Goal: Task Accomplishment & Management: Use online tool/utility

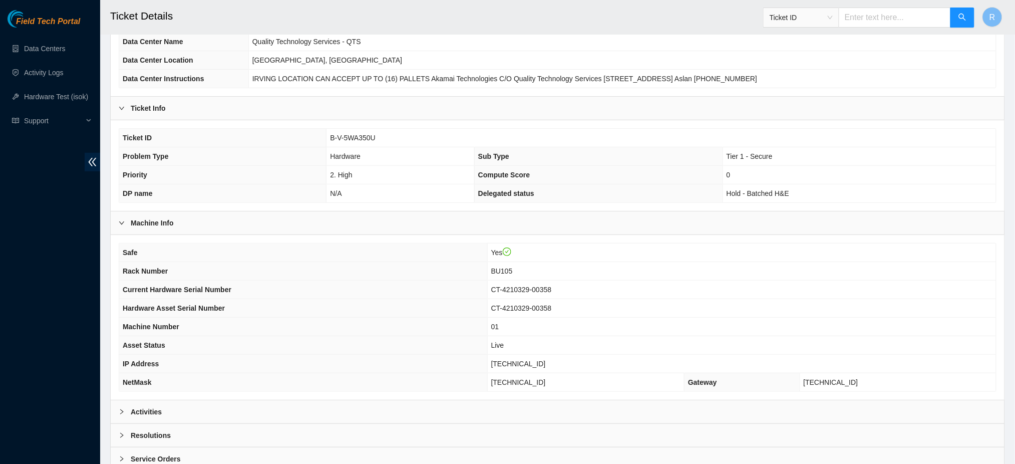
scroll to position [161, 0]
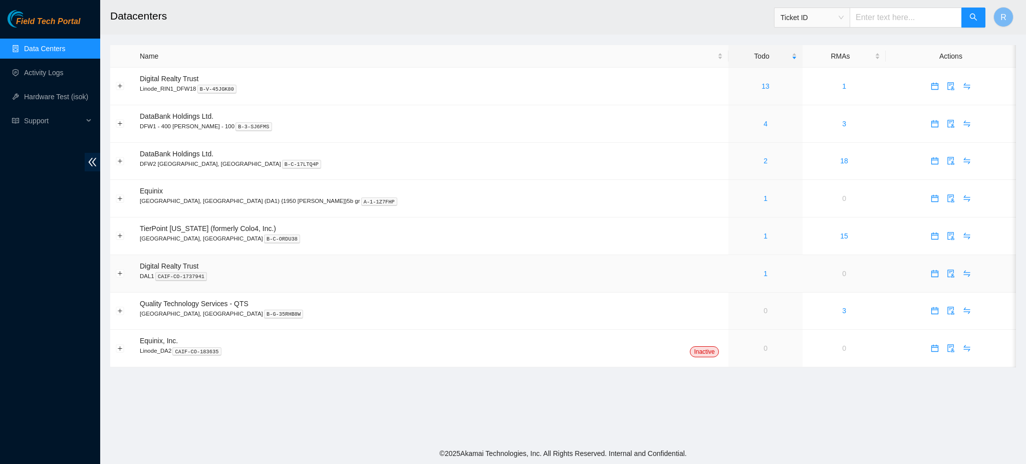
click at [734, 274] on div "1" at bounding box center [765, 273] width 63 height 11
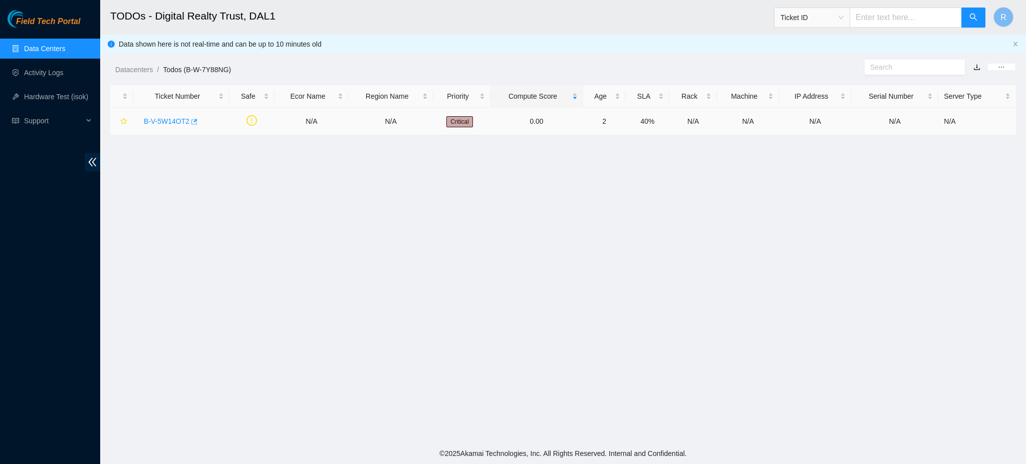
click at [193, 120] on body "Field Tech Portal Data Centers Activity Logs Hardware Test (isok) Support TODOs…" at bounding box center [513, 232] width 1026 height 464
click at [193, 120] on icon "button" at bounding box center [193, 121] width 7 height 7
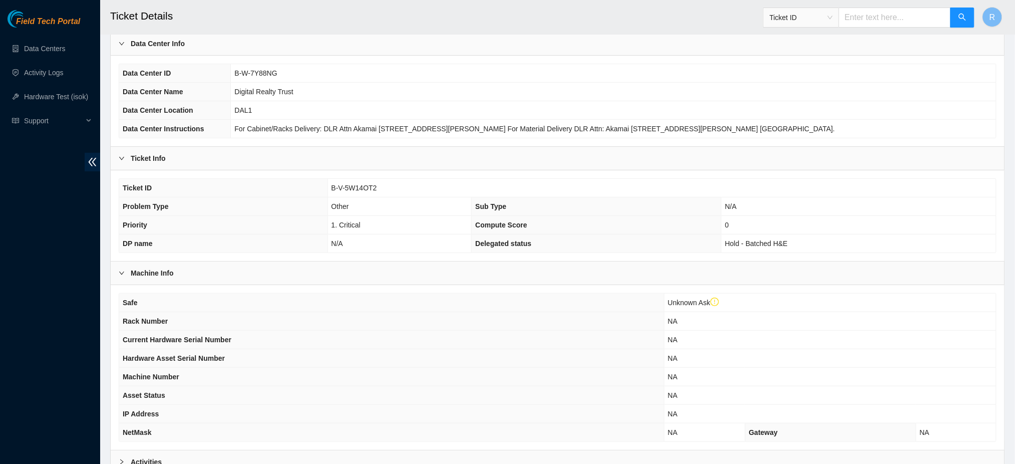
scroll to position [180, 0]
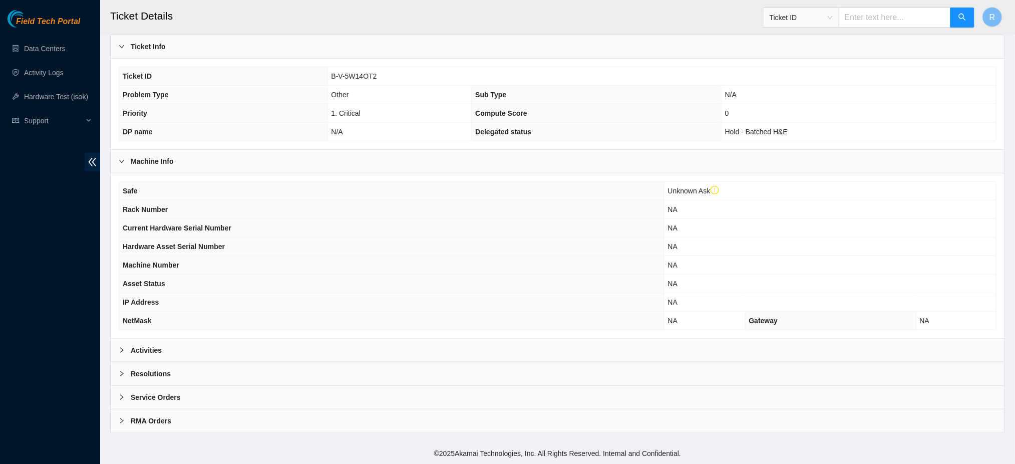
click at [235, 345] on div "Activities" at bounding box center [558, 350] width 894 height 23
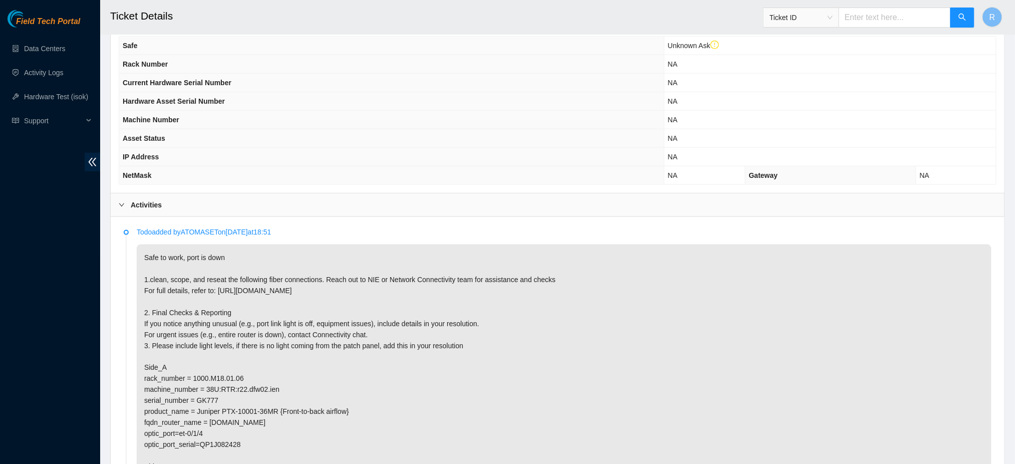
scroll to position [459, 0]
